Goal: Information Seeking & Learning: Learn about a topic

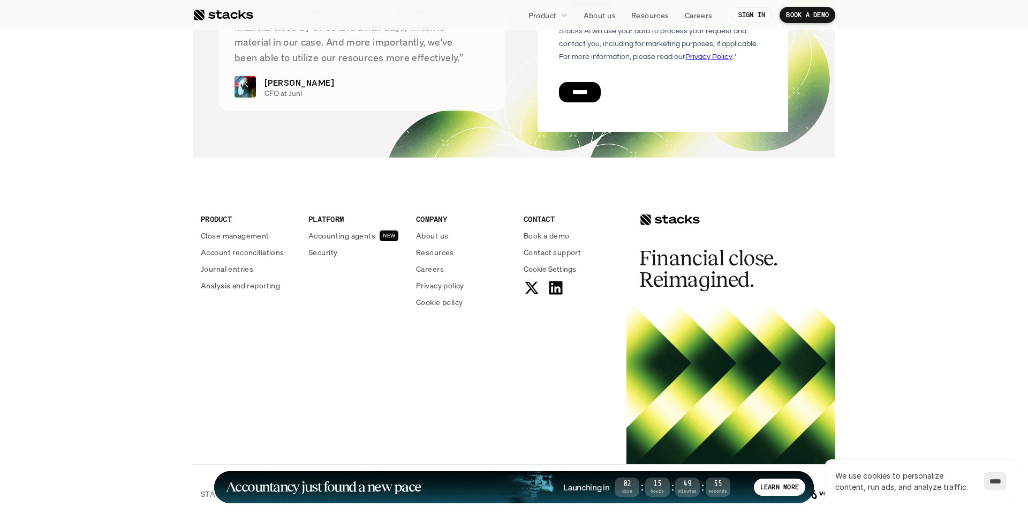
scroll to position [3877, 0]
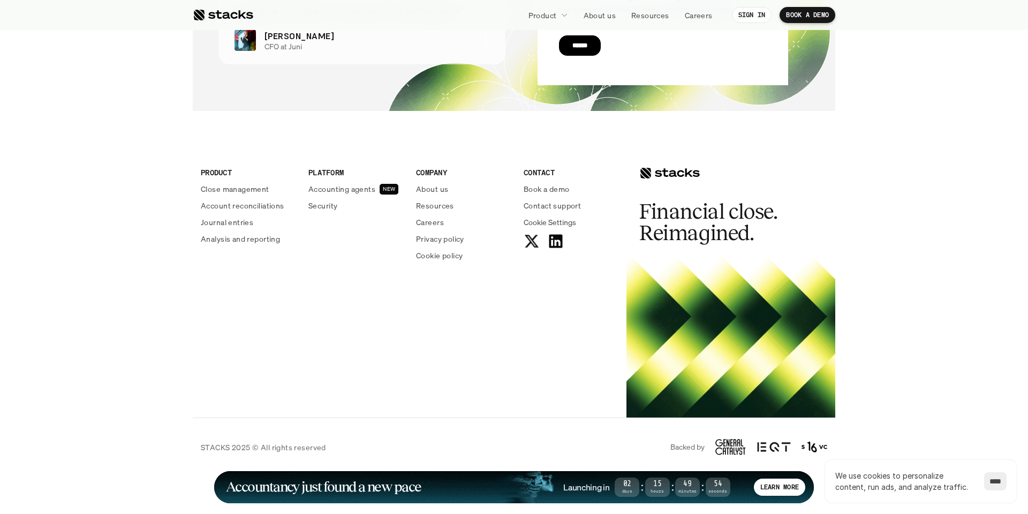
click at [532, 245] on icon at bounding box center [531, 240] width 17 height 17
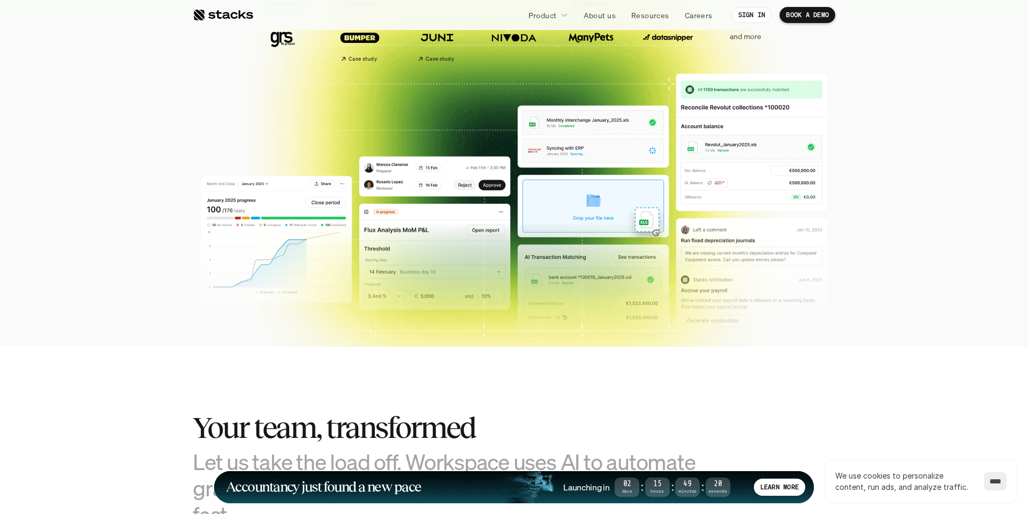
scroll to position [0, 0]
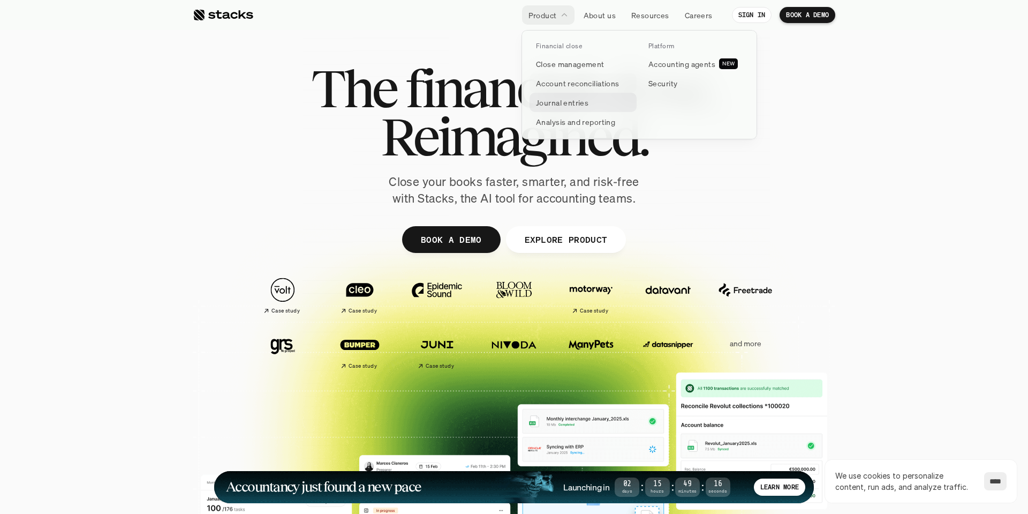
click at [565, 103] on p "Journal entries" at bounding box center [562, 102] width 52 height 11
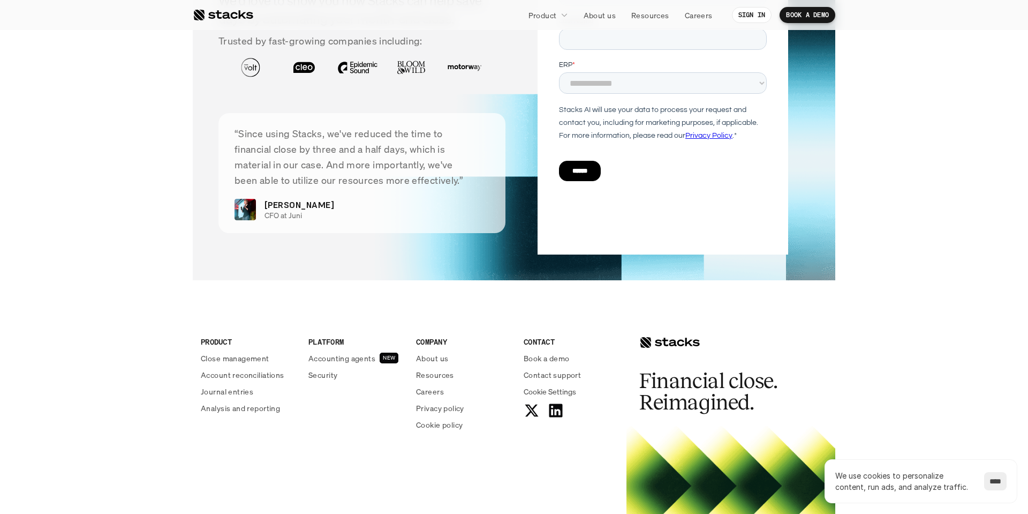
scroll to position [2191, 0]
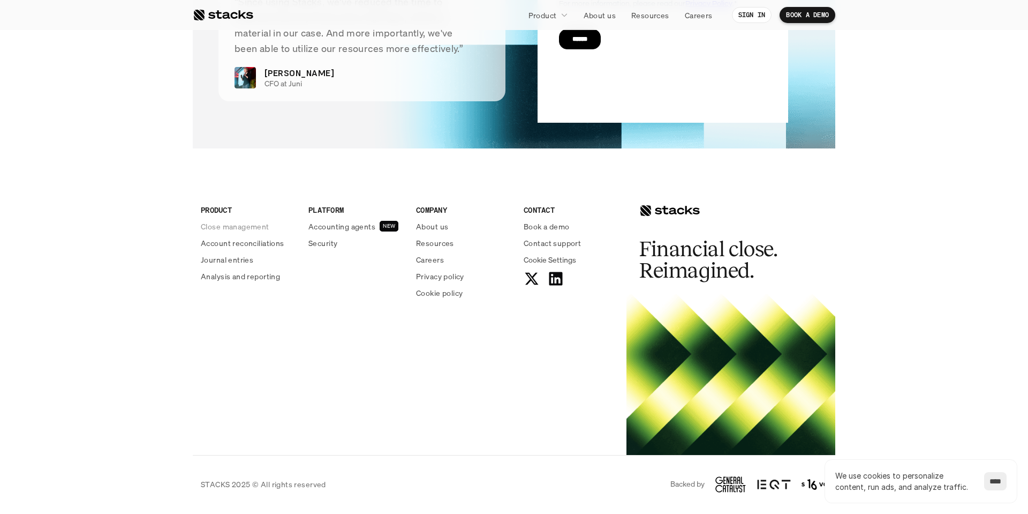
click at [230, 227] on p "Close management" at bounding box center [235, 226] width 69 height 11
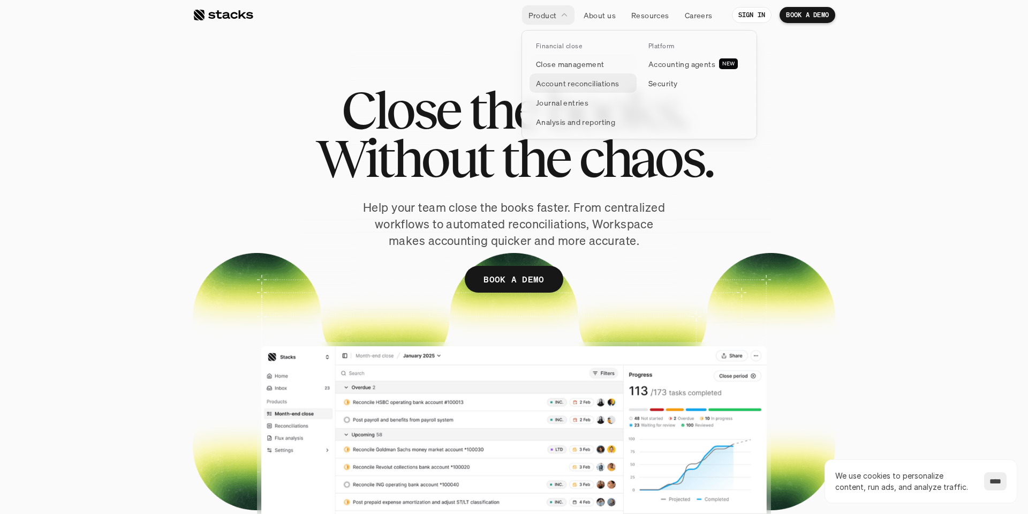
click at [560, 81] on p "Account reconciliations" at bounding box center [578, 83] width 84 height 11
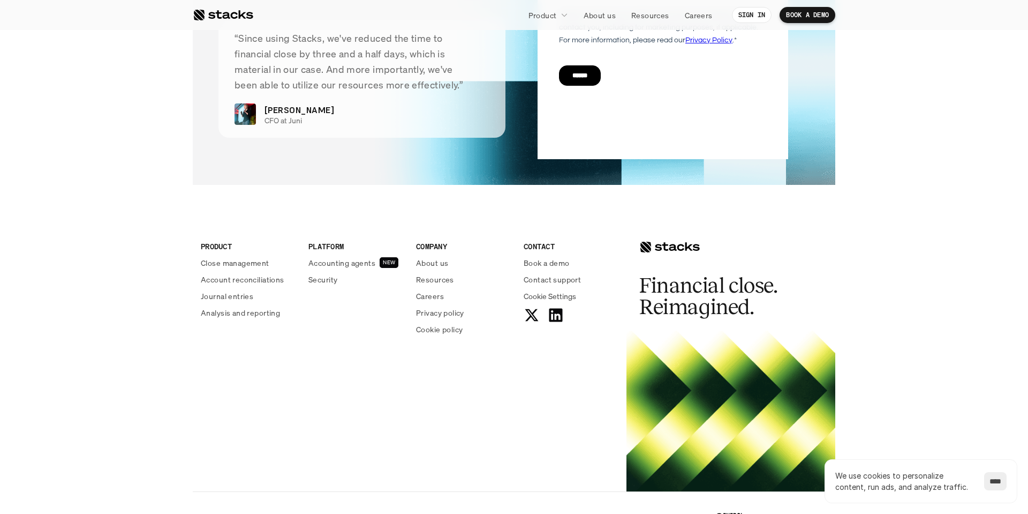
scroll to position [2599, 0]
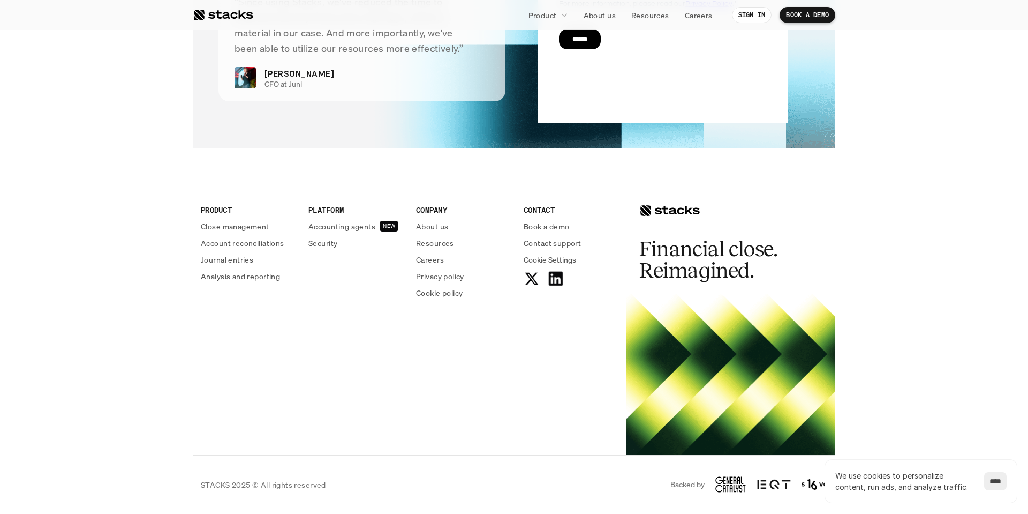
click at [558, 274] on use at bounding box center [556, 279] width 14 height 14
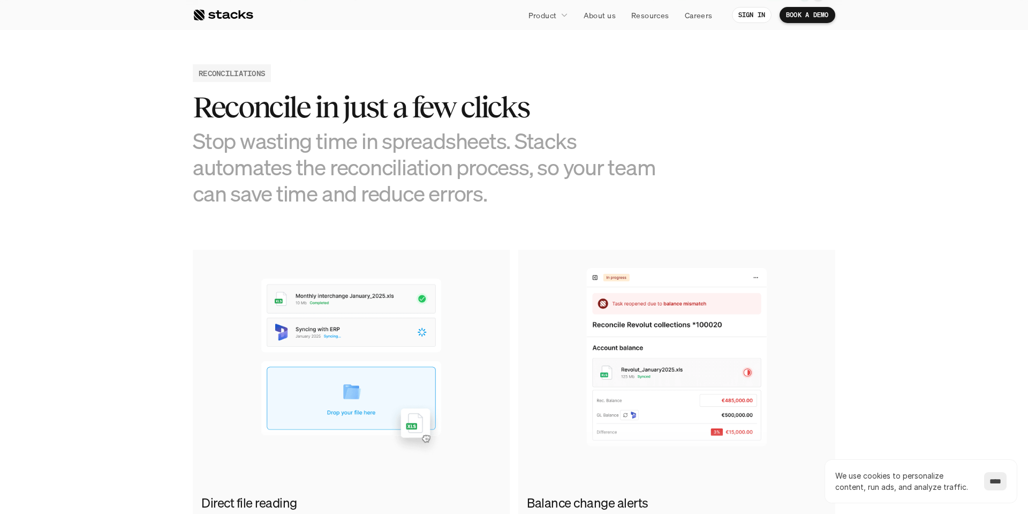
scroll to position [0, 0]
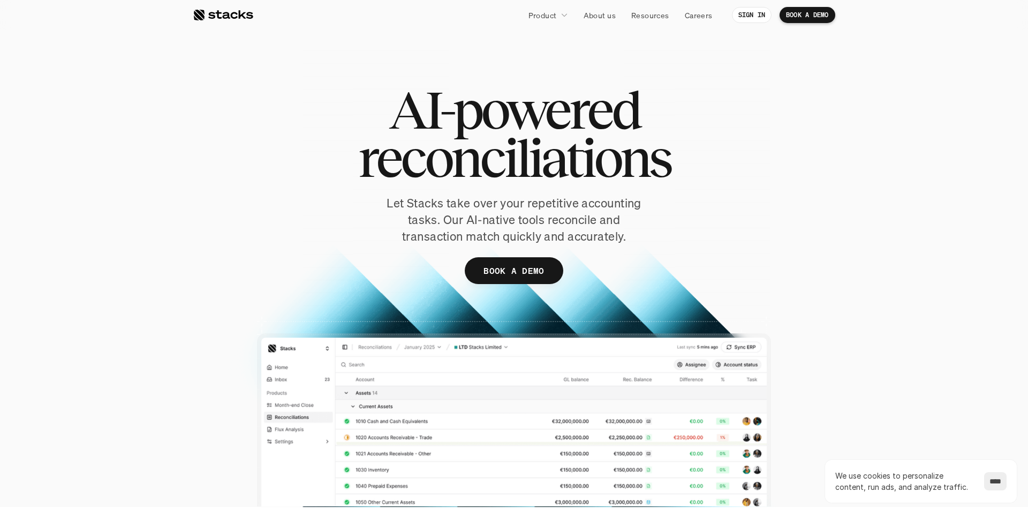
click at [875, 152] on section "AI-powered reconciliations Let Stacks take over your repetitive accounting task…" at bounding box center [514, 253] width 1028 height 507
